Goal: Find specific page/section: Find specific page/section

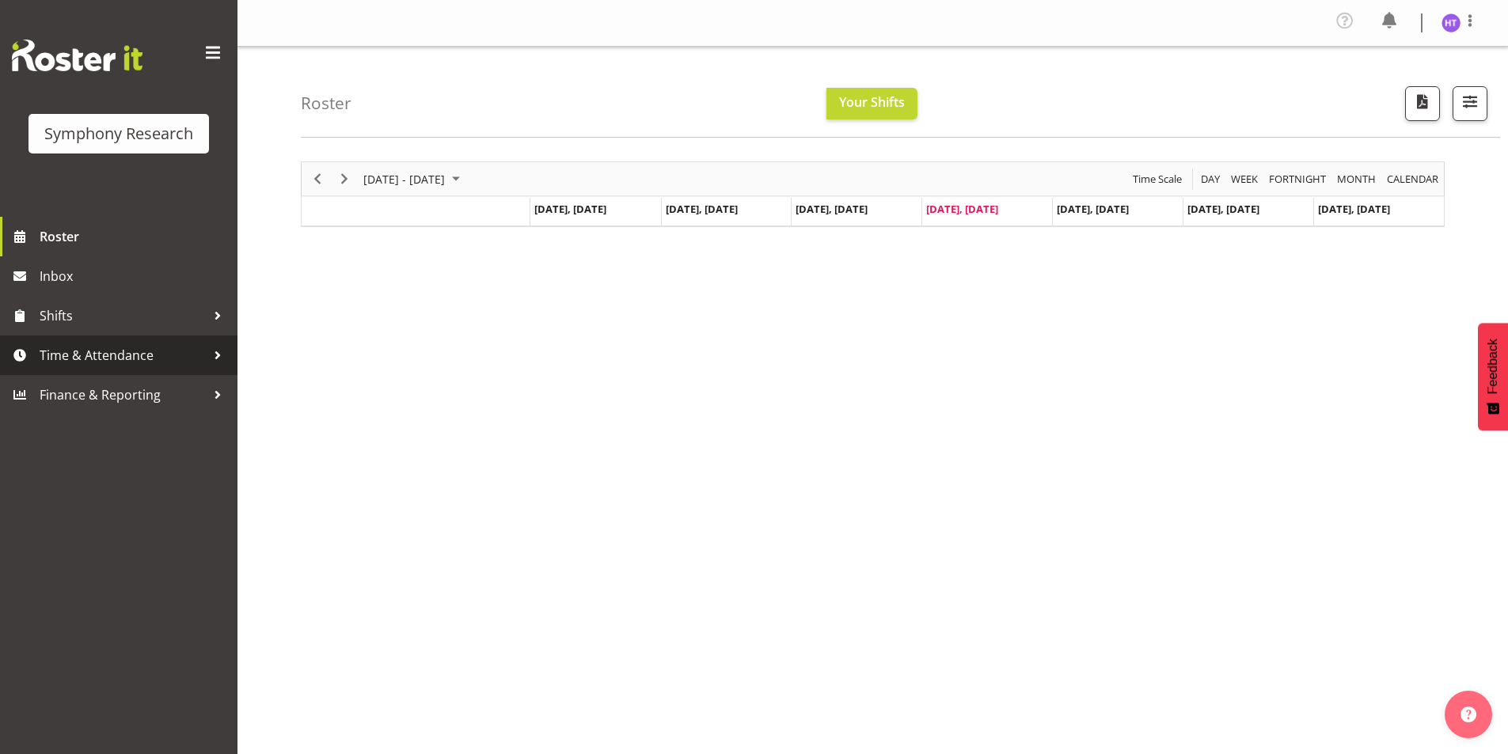
click at [134, 364] on span "Time & Attendance" at bounding box center [123, 356] width 166 height 24
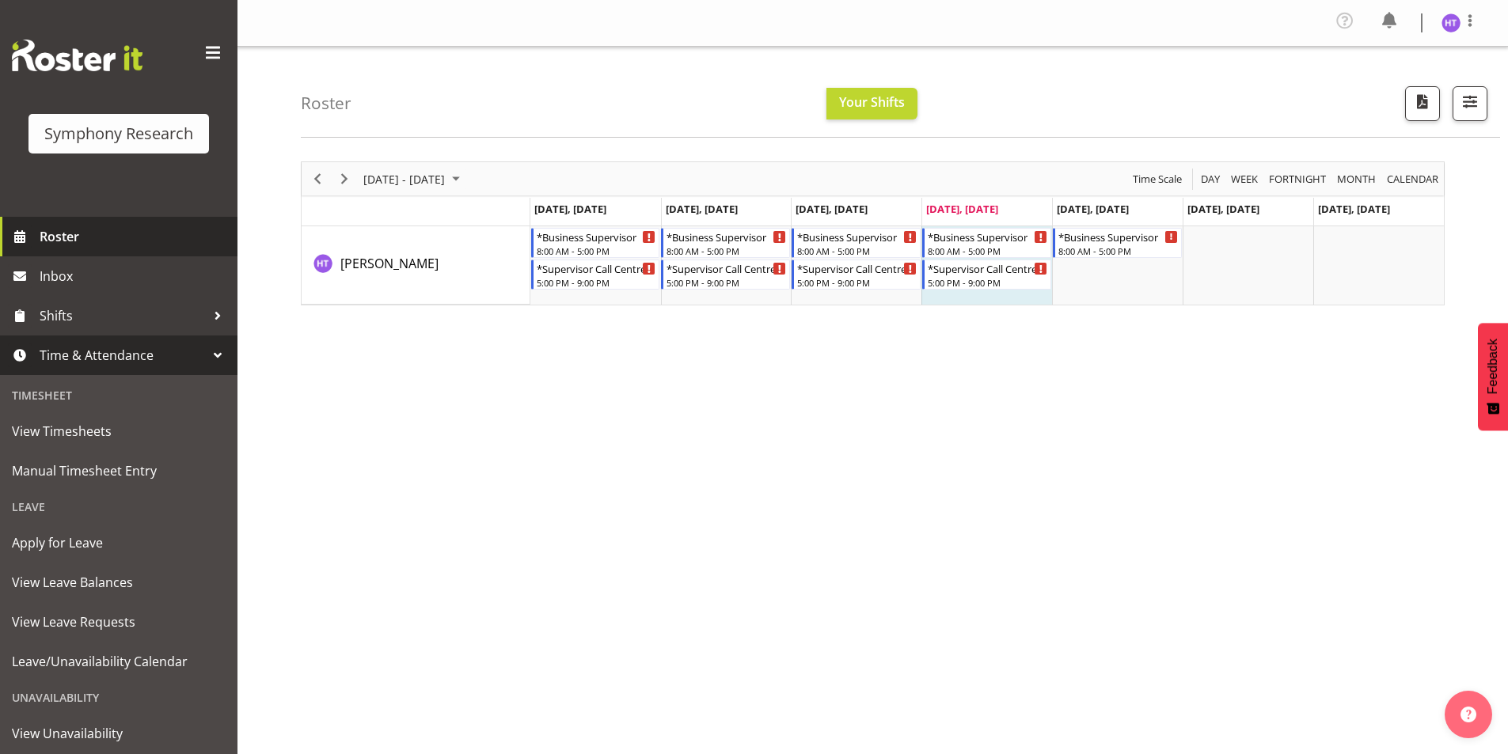
click at [93, 243] on span "Roster" at bounding box center [135, 237] width 190 height 24
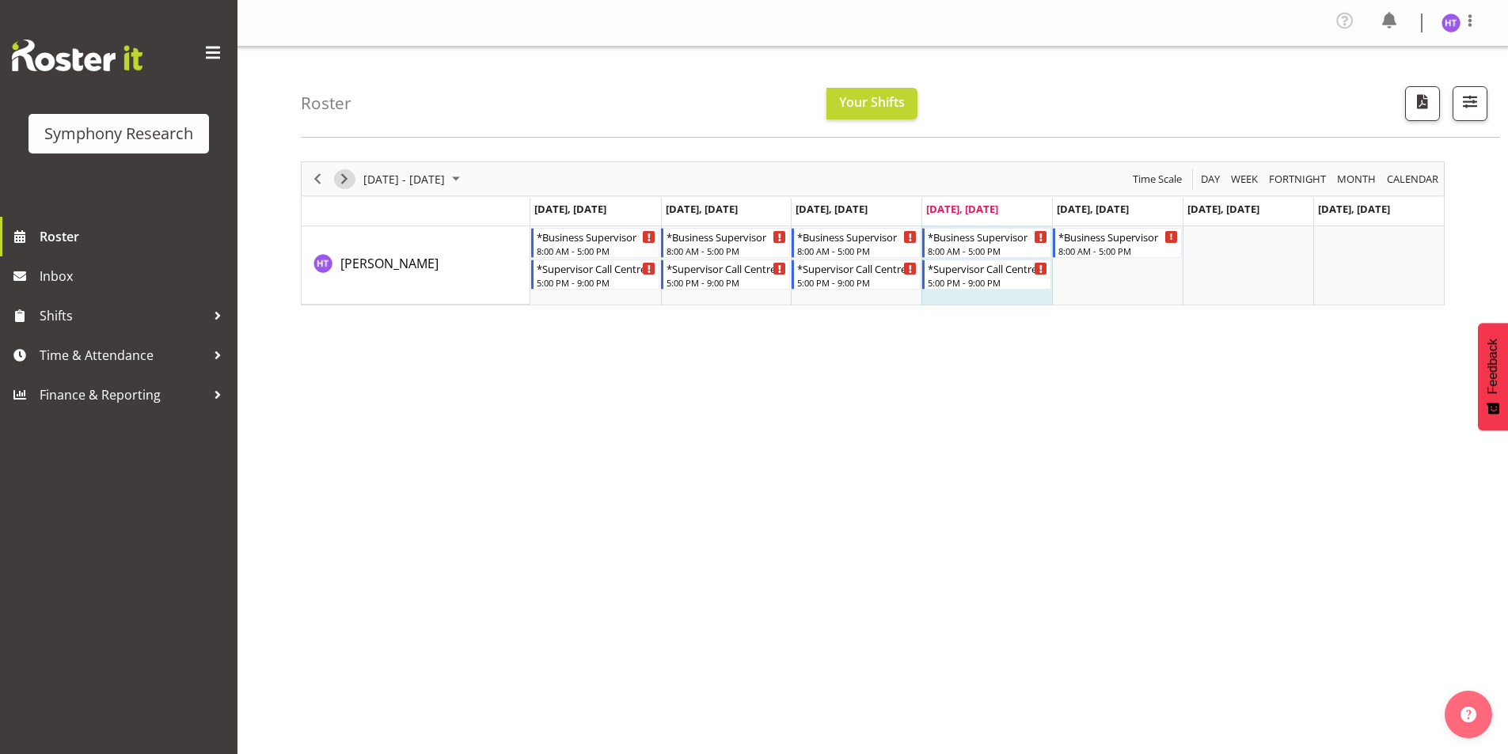
click at [347, 178] on span "Next" at bounding box center [344, 179] width 19 height 20
